Goal: Task Accomplishment & Management: Manage account settings

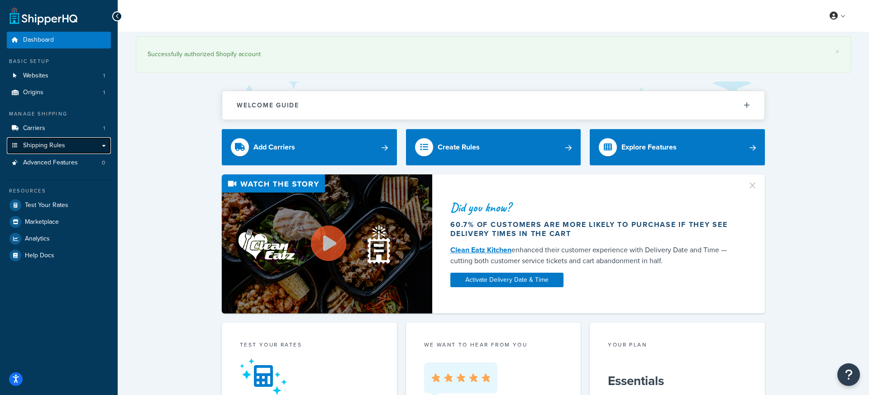
click at [56, 147] on span "Shipping Rules" at bounding box center [44, 146] width 42 height 8
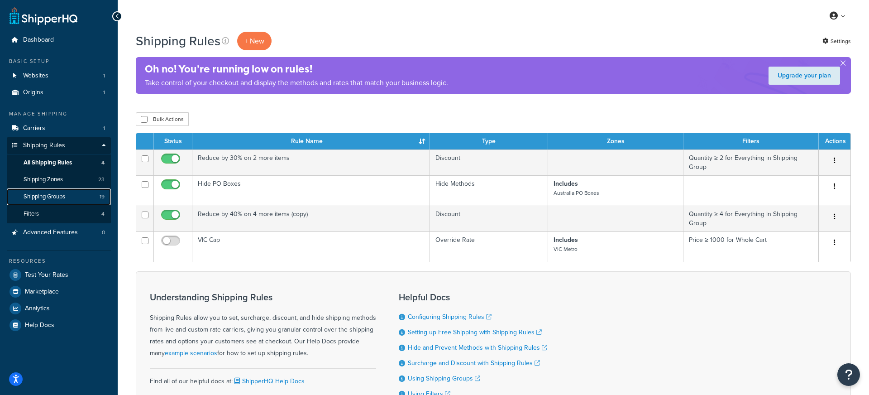
click at [73, 198] on link "Shipping Groups 19" at bounding box center [59, 196] width 104 height 17
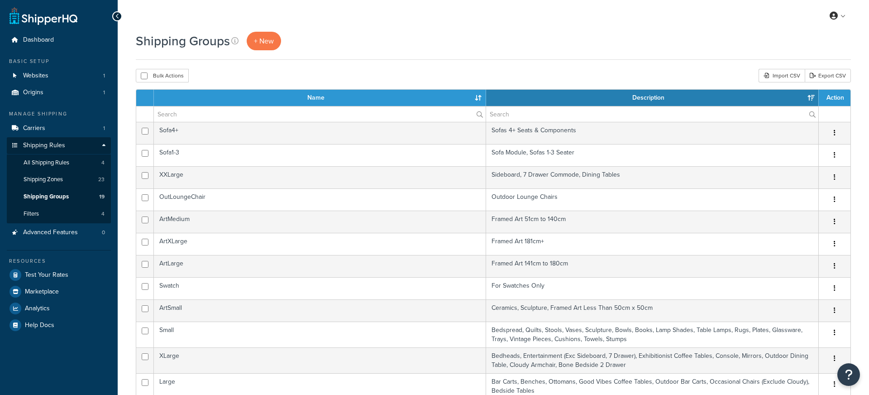
select select "15"
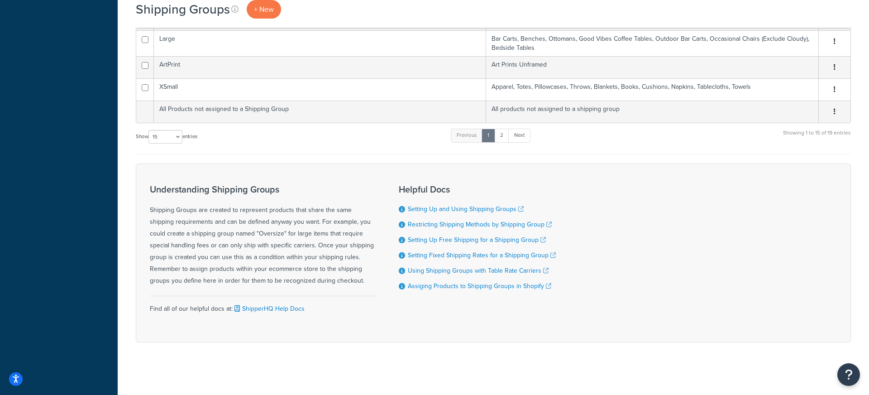
scroll to position [344, 0]
click at [505, 131] on link "2" at bounding box center [501, 134] width 15 height 14
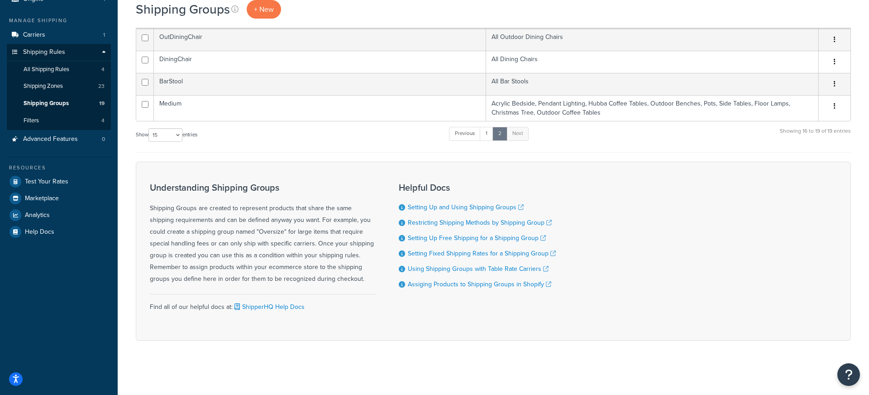
scroll to position [0, 0]
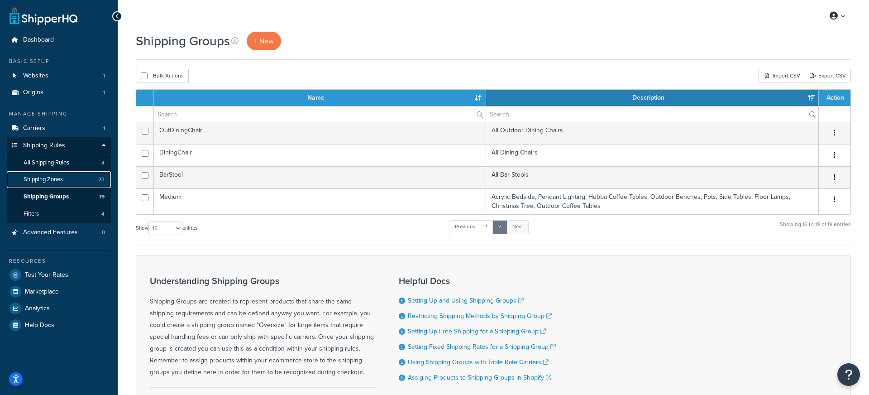
click at [47, 177] on span "Shipping Zones" at bounding box center [43, 180] width 39 height 8
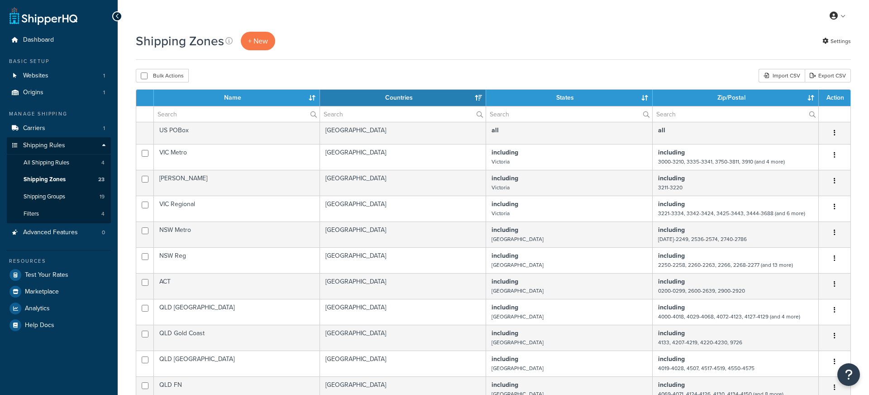
select select "15"
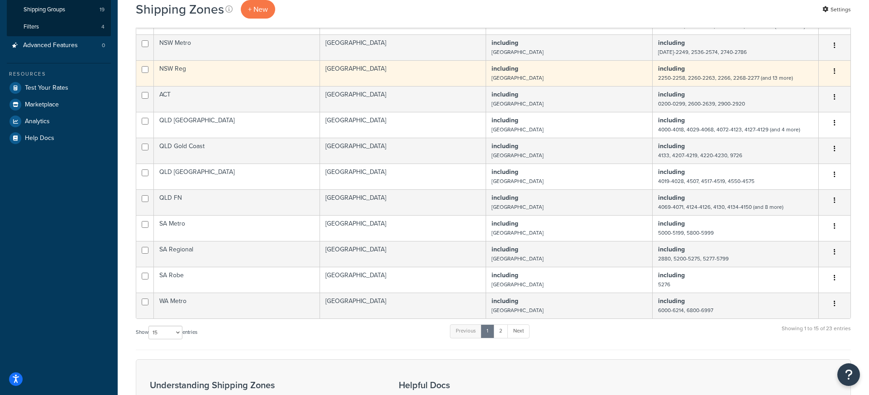
scroll to position [171, 0]
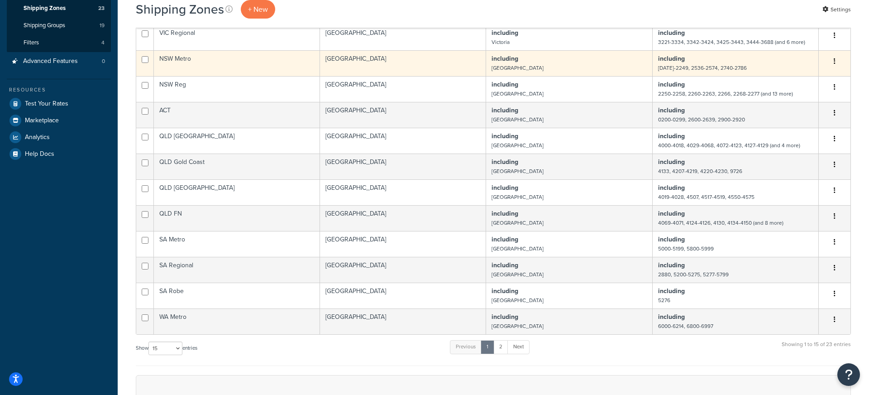
click at [177, 62] on td "NSW Metro" at bounding box center [237, 63] width 166 height 26
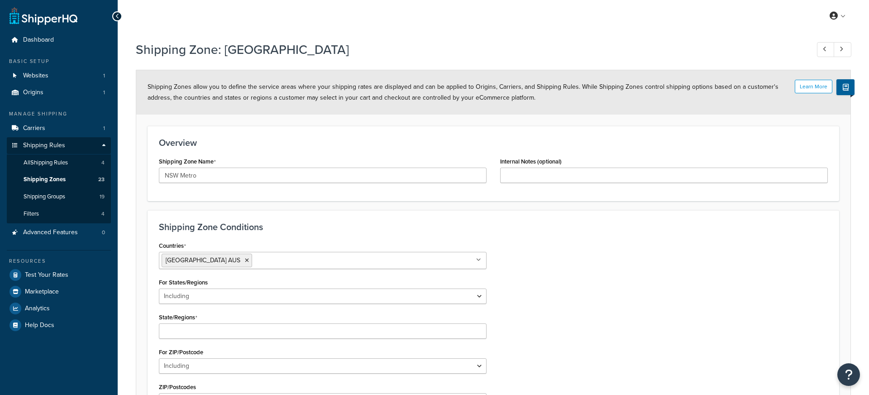
select select "including"
click at [114, 15] on div at bounding box center [117, 16] width 10 height 10
click at [42, 177] on span "Shipping Zones" at bounding box center [45, 180] width 42 height 8
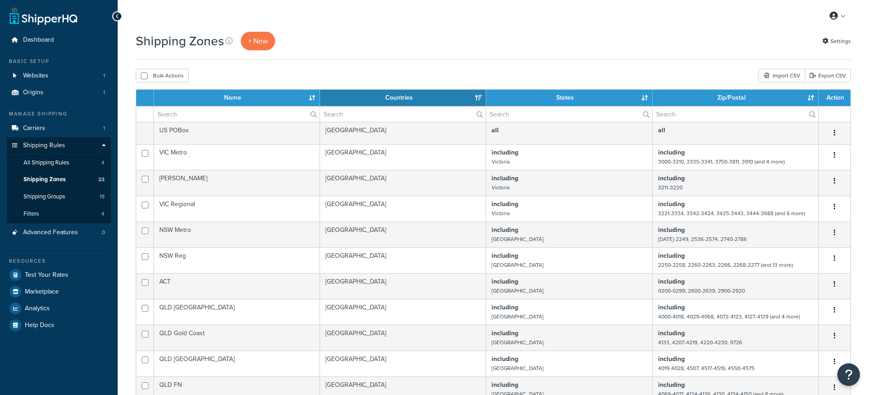
select select "15"
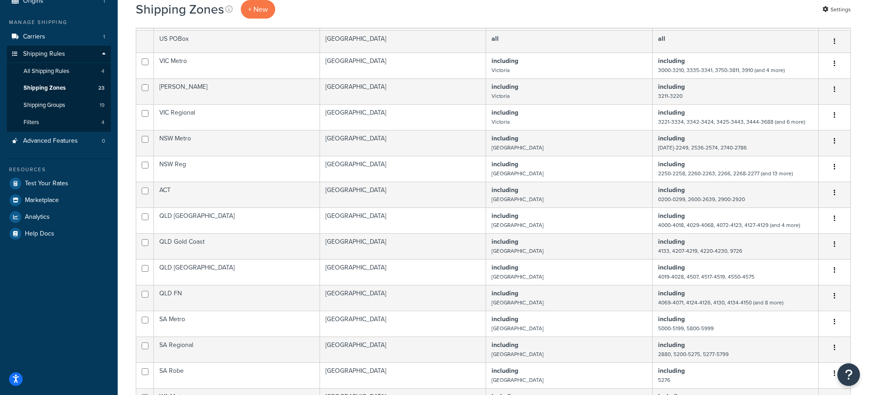
scroll to position [77, 0]
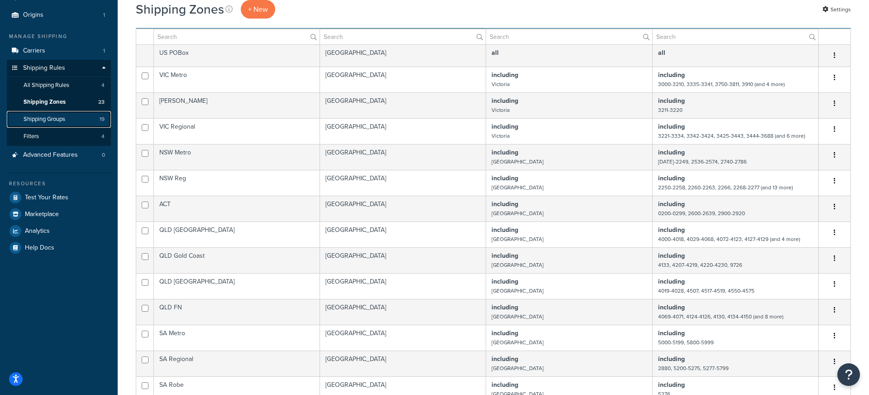
click at [43, 120] on span "Shipping Groups" at bounding box center [45, 119] width 42 height 8
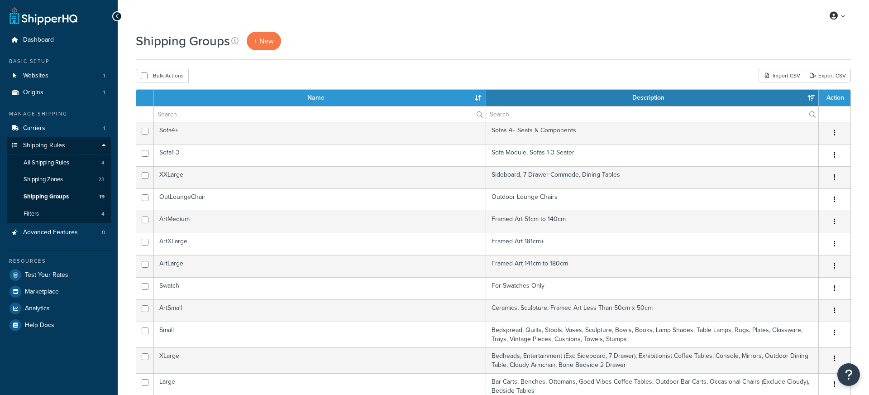
select select "15"
click at [35, 128] on span "Carriers" at bounding box center [34, 128] width 22 height 8
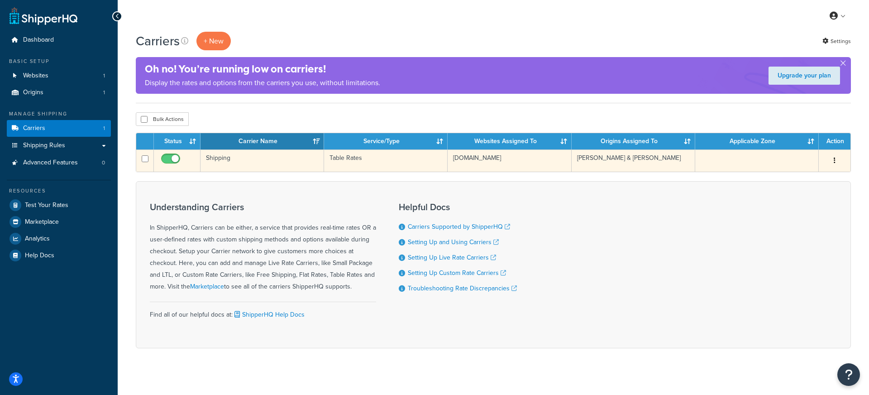
click at [214, 161] on td "Shipping" at bounding box center [262, 160] width 124 height 22
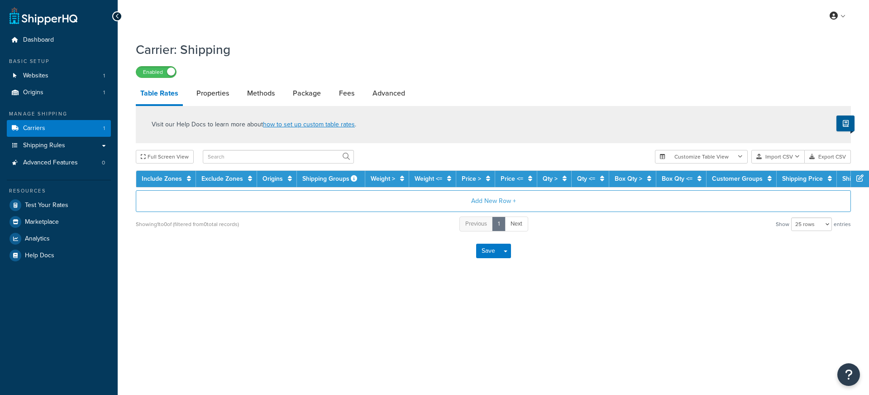
select select "25"
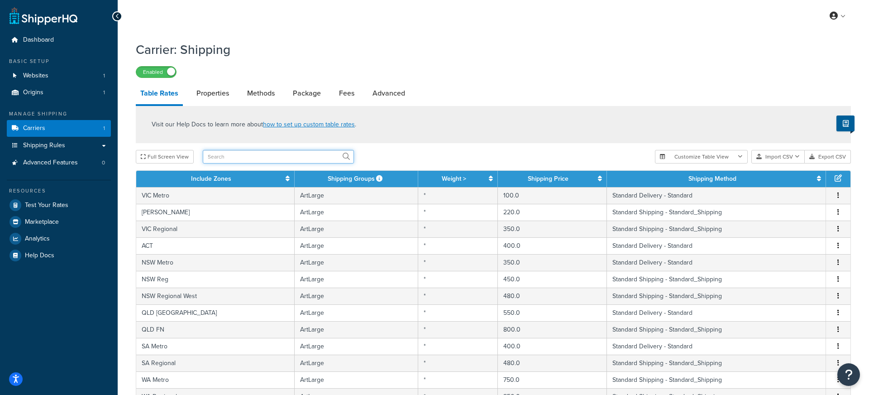
click at [248, 159] on input "text" at bounding box center [278, 157] width 151 height 14
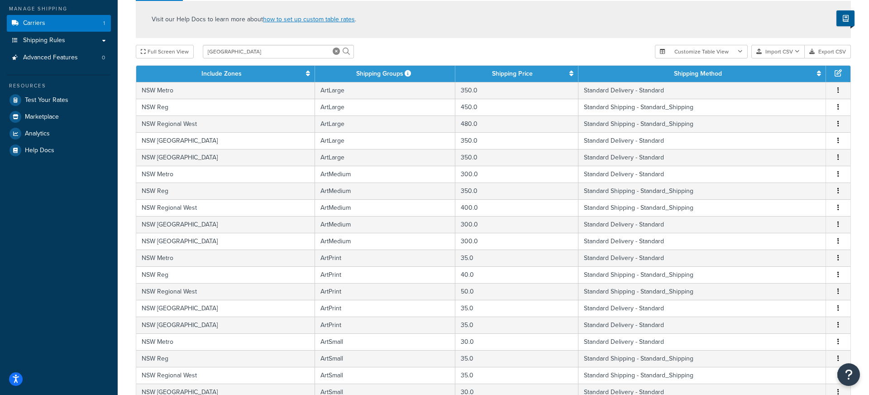
scroll to position [95, 0]
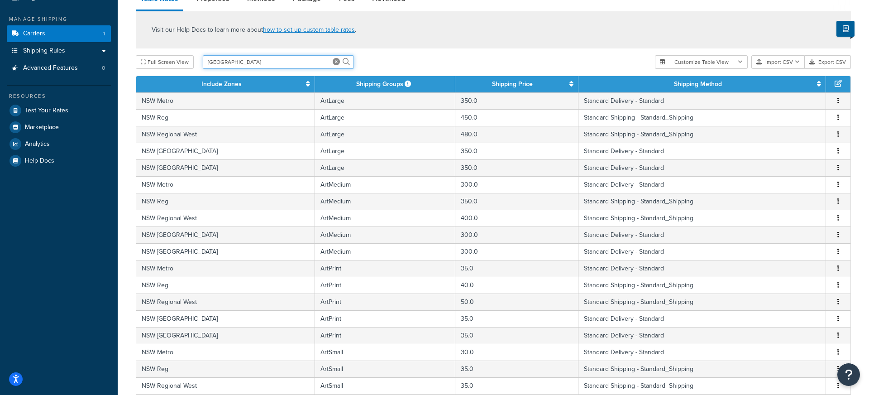
click at [240, 65] on input "nsw" at bounding box center [278, 62] width 151 height 14
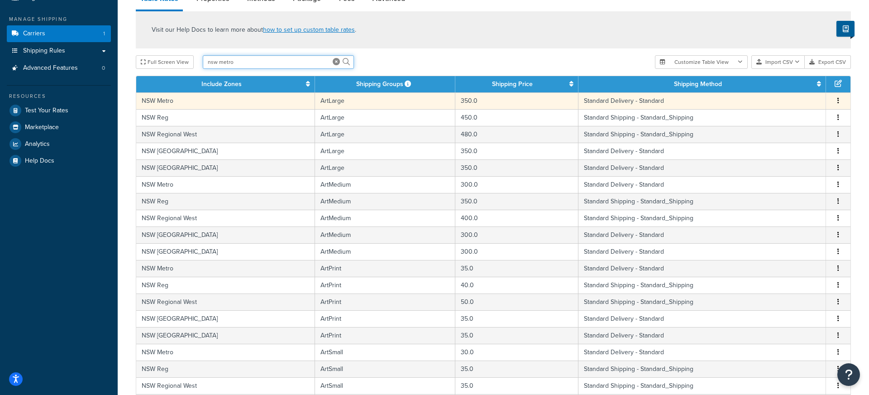
type input "nsw metro"
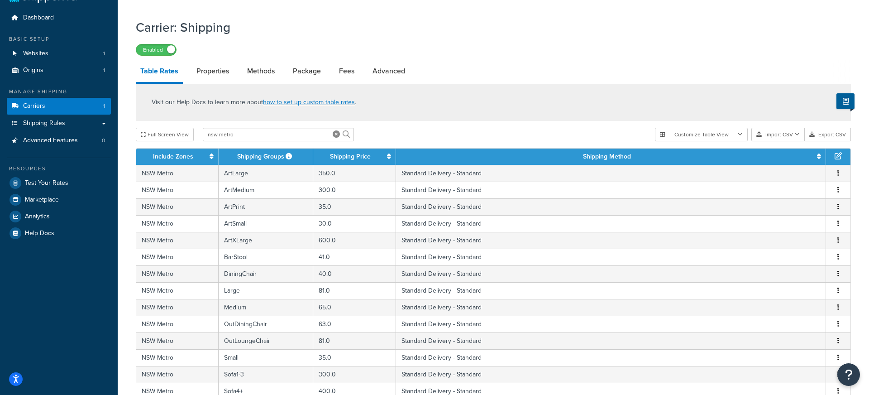
scroll to position [22, 0]
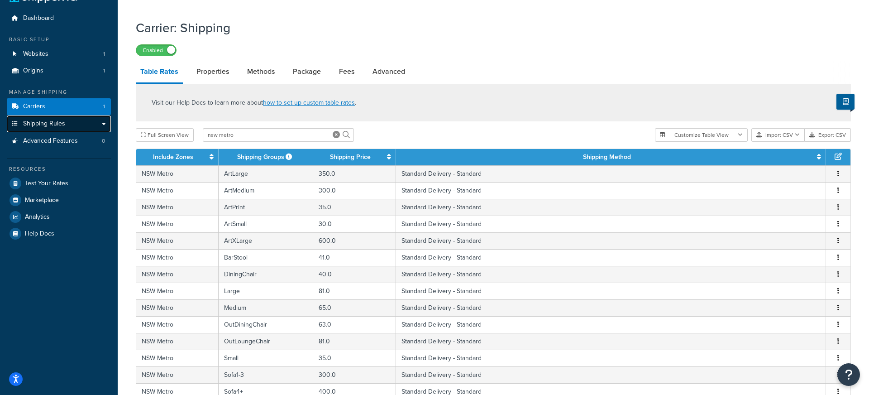
click at [56, 125] on span "Shipping Rules" at bounding box center [44, 124] width 42 height 8
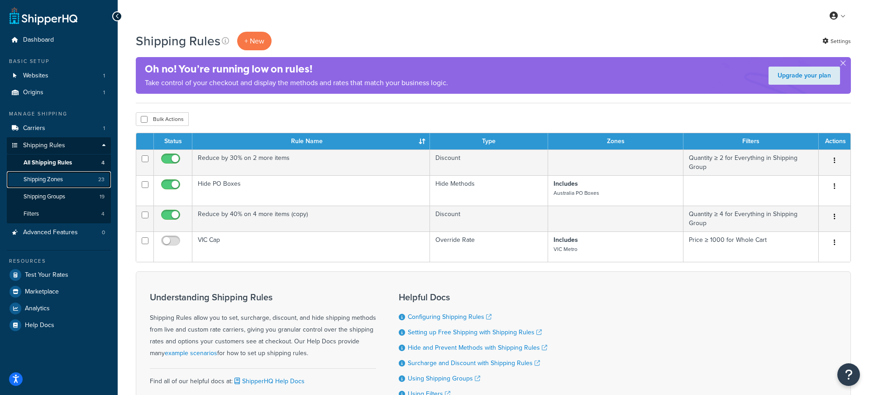
click at [50, 181] on span "Shipping Zones" at bounding box center [43, 180] width 39 height 8
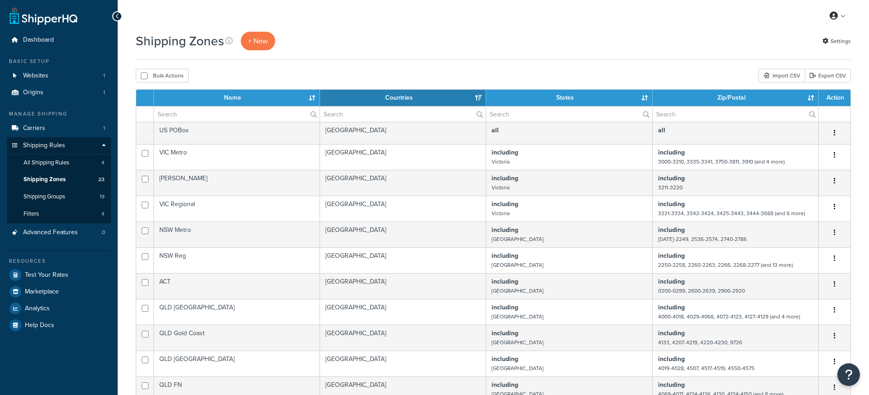
select select "15"
click at [42, 133] on link "Carriers 1" at bounding box center [59, 128] width 104 height 17
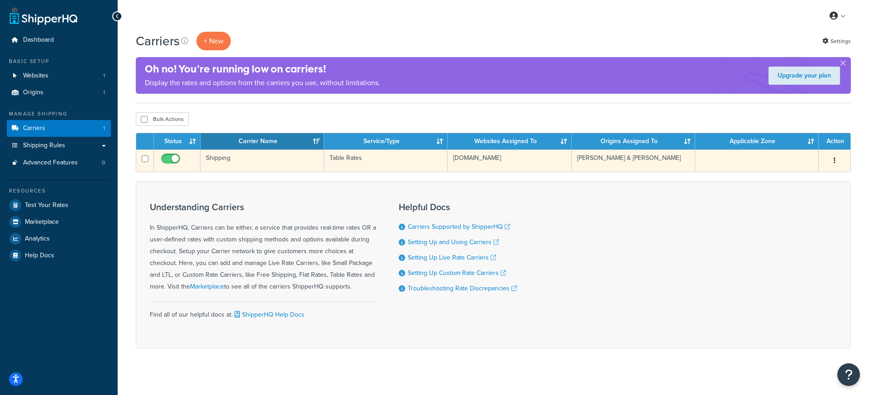
click at [290, 168] on td "Shipping" at bounding box center [262, 160] width 124 height 22
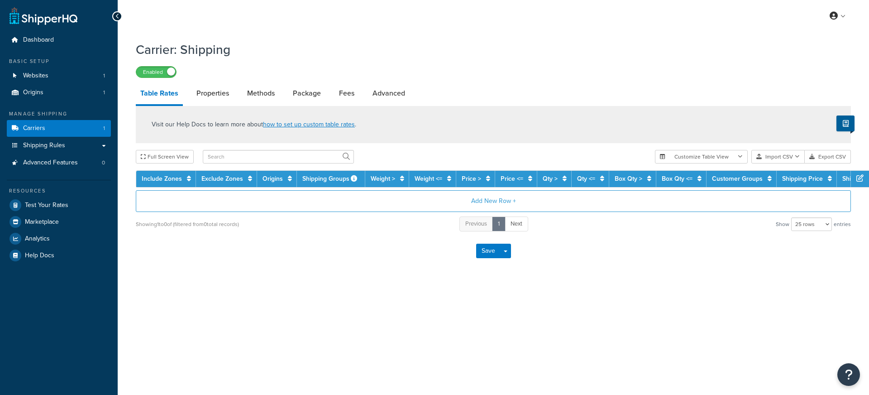
select select "25"
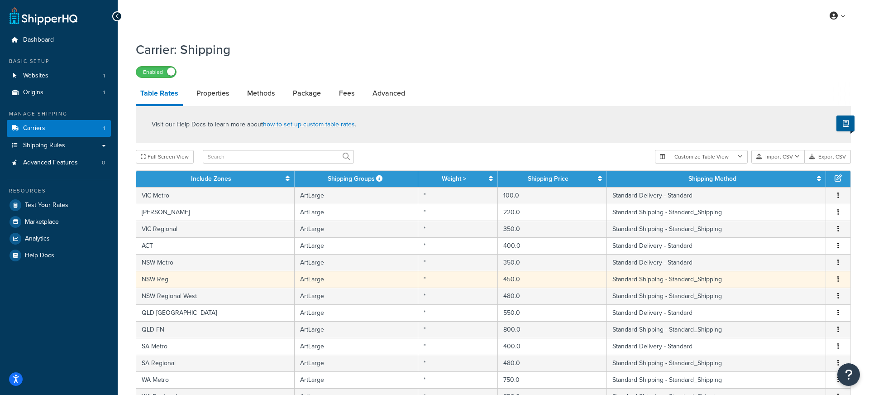
scroll to position [5, 0]
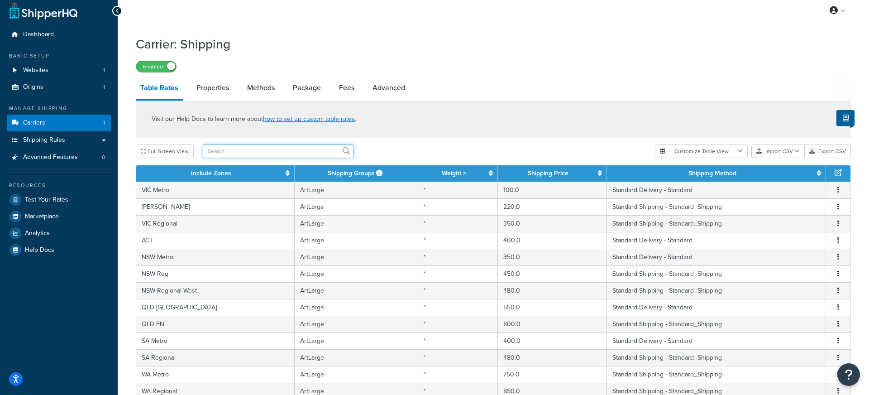
click at [233, 152] on input "text" at bounding box center [278, 151] width 151 height 14
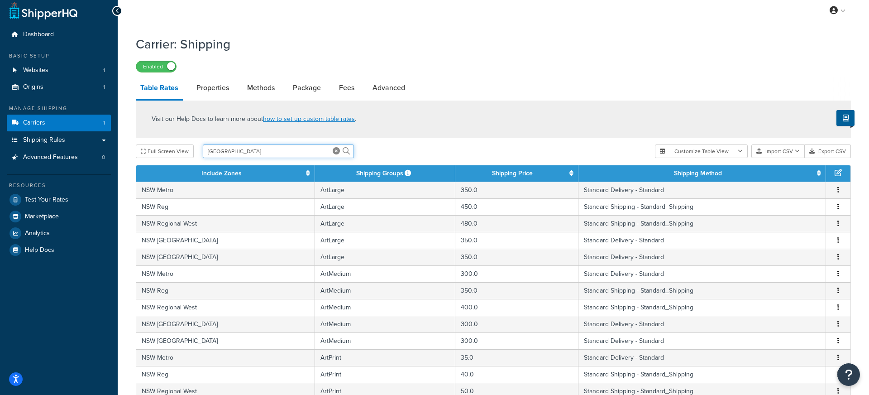
click at [225, 155] on input "[GEOGRAPHIC_DATA]" at bounding box center [278, 151] width 151 height 14
type input "nsw metro"
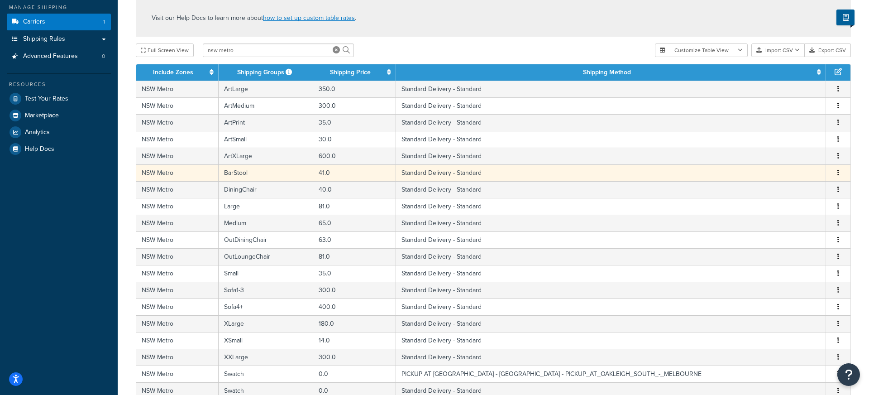
scroll to position [131, 0]
